Goal: Task Accomplishment & Management: Manage account settings

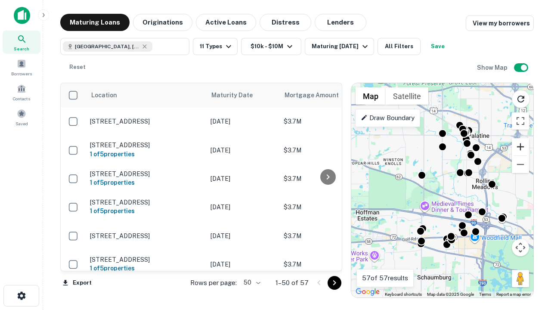
click at [520, 147] on button "Zoom in" at bounding box center [519, 146] width 17 height 17
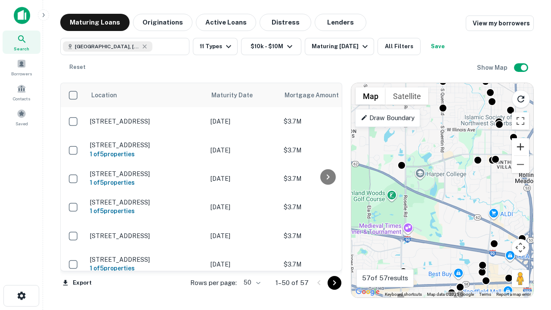
click at [520, 147] on button "Zoom in" at bounding box center [519, 146] width 17 height 17
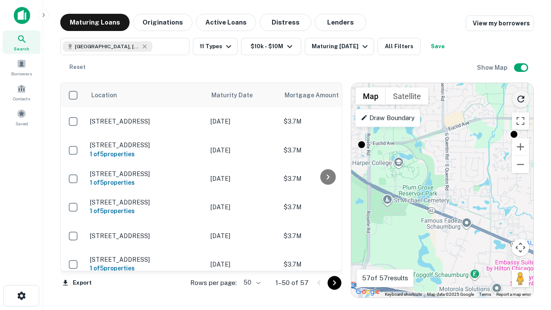
click at [521, 97] on icon "Reload search area" at bounding box center [520, 99] width 10 height 10
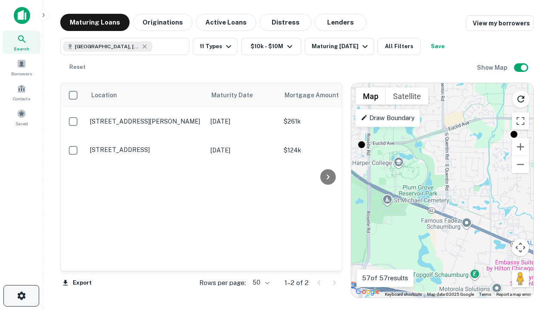
click at [21, 296] on icon "button" at bounding box center [21, 295] width 10 height 10
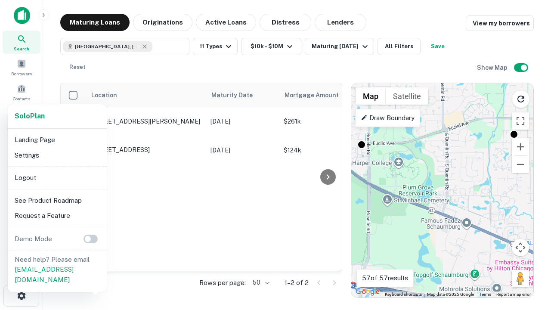
click at [57, 177] on li "Logout" at bounding box center [57, 177] width 92 height 15
